Goal: Check status

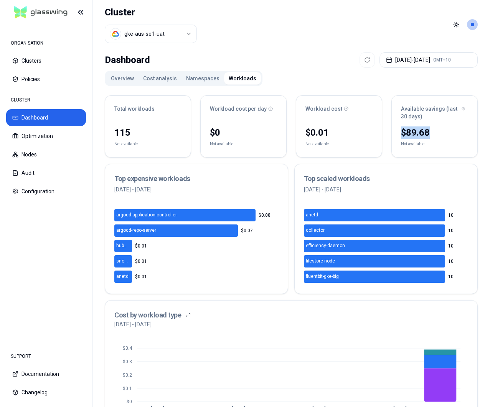
drag, startPoint x: 400, startPoint y: 133, endPoint x: 444, endPoint y: 134, distance: 44.2
click at [444, 134] on div "$89.68 Not available" at bounding box center [435, 141] width 86 height 32
click at [412, 132] on div "$89.68" at bounding box center [434, 132] width 67 height 12
drag, startPoint x: 404, startPoint y: 133, endPoint x: 439, endPoint y: 131, distance: 35.0
click at [439, 131] on div "$89.68" at bounding box center [434, 132] width 67 height 12
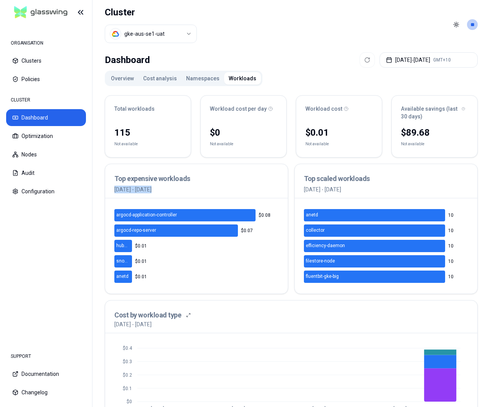
drag, startPoint x: 116, startPoint y: 190, endPoint x: 152, endPoint y: 190, distance: 36.9
click at [152, 190] on p "[DATE] - [DATE]" at bounding box center [196, 189] width 164 height 8
drag, startPoint x: 435, startPoint y: 133, endPoint x: 390, endPoint y: 132, distance: 44.5
click at [390, 132] on div "Total workloads 115 Not available Workload cost per day $0 Not available Worklo…" at bounding box center [291, 126] width 373 height 62
click at [412, 128] on div "$89.68" at bounding box center [434, 132] width 67 height 12
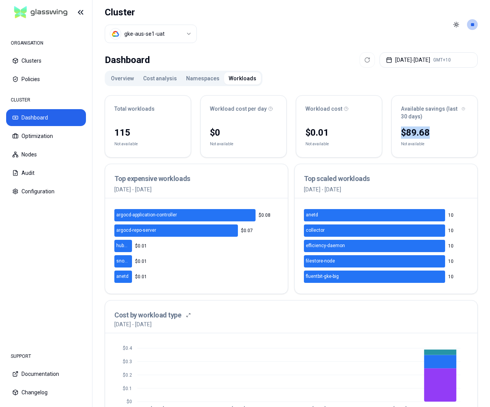
drag, startPoint x: 402, startPoint y: 128, endPoint x: 450, endPoint y: 128, distance: 48.8
click at [449, 128] on div "$89.68" at bounding box center [434, 132] width 67 height 12
